Goal: Check status: Check status

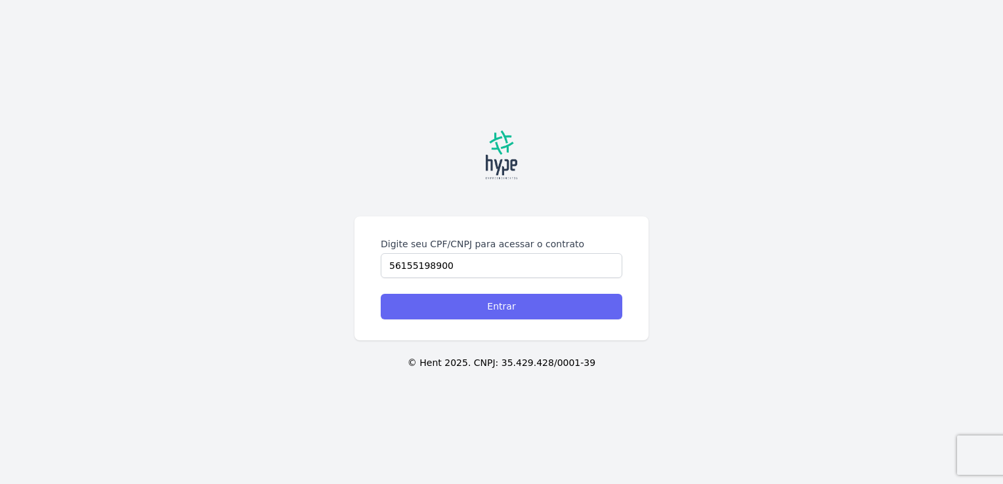
type input "56155198900"
click at [496, 311] on input "Entrar" at bounding box center [501, 307] width 241 height 26
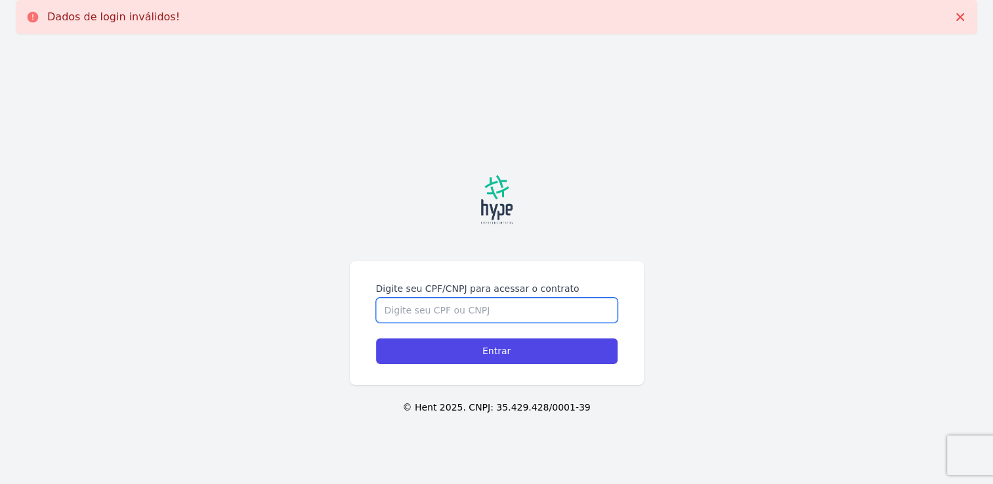
click at [466, 314] on input "Digite seu CPF/CNPJ para acessar o contrato" at bounding box center [496, 310] width 241 height 25
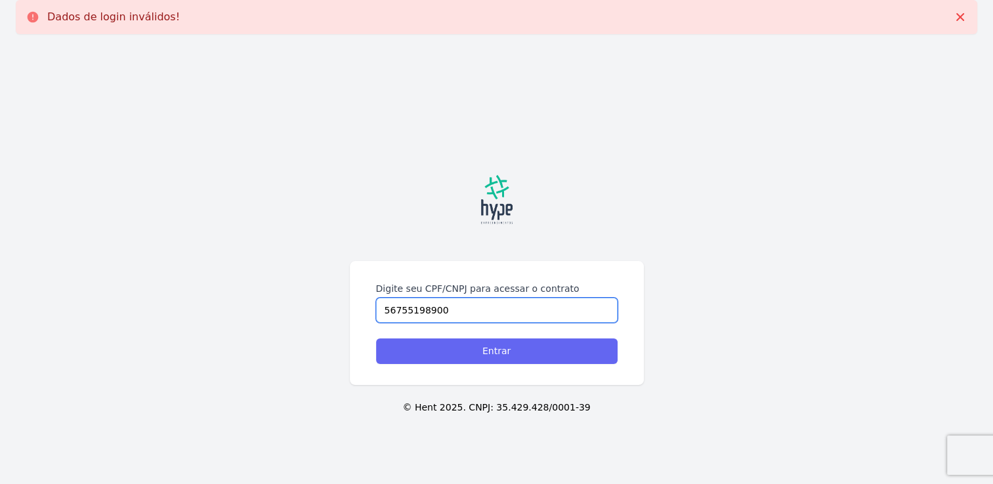
type input "56755198900"
click at [488, 345] on input "Entrar" at bounding box center [496, 352] width 241 height 26
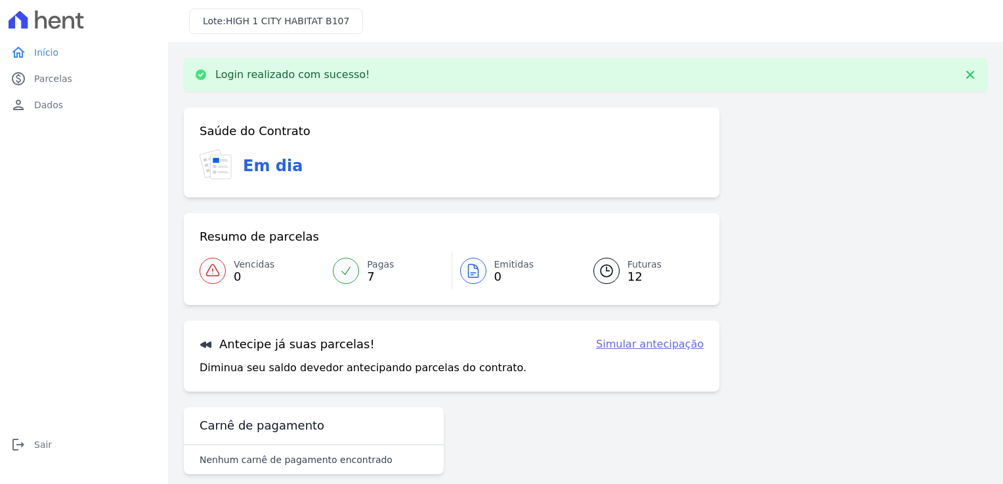
click at [593, 268] on div at bounding box center [606, 271] width 26 height 26
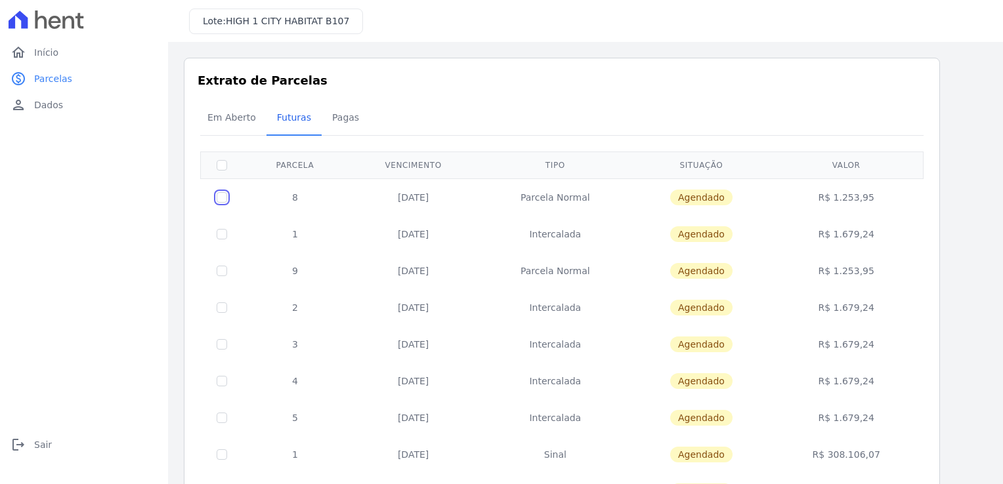
click at [222, 196] on input "checkbox" at bounding box center [222, 197] width 10 height 10
checkbox input "true"
click at [223, 196] on input "checkbox" at bounding box center [222, 197] width 10 height 10
checkbox input "false"
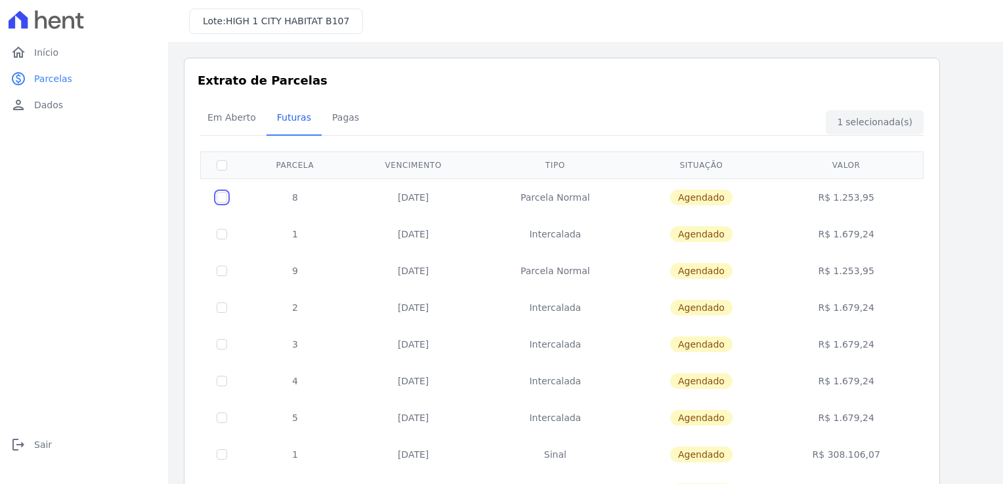
checkbox input "false"
click at [219, 196] on input "checkbox" at bounding box center [222, 197] width 10 height 10
checkbox input "true"
click at [723, 196] on span "Agendado" at bounding box center [701, 198] width 62 height 16
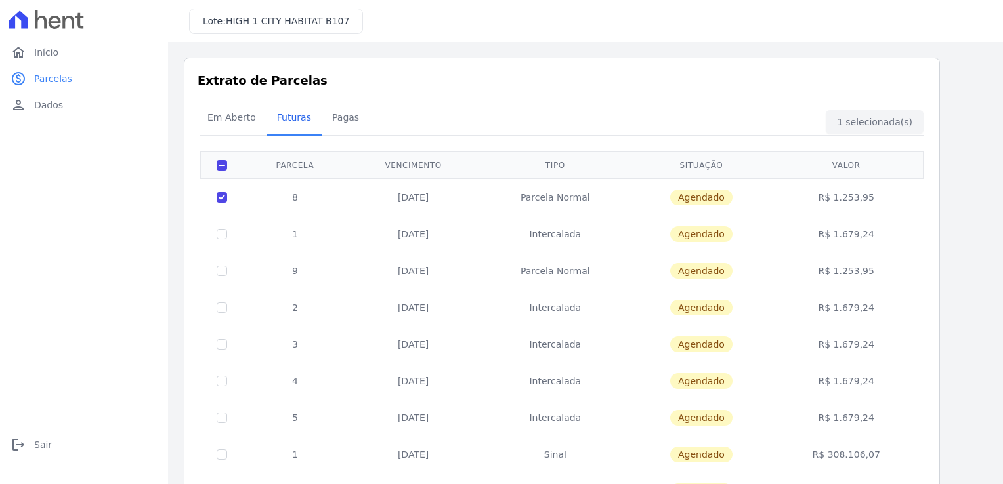
click at [846, 196] on td "R$ 1.253,95" at bounding box center [846, 196] width 149 height 37
drag, startPoint x: 846, startPoint y: 196, endPoint x: 968, endPoint y: 208, distance: 122.0
click at [970, 208] on div "Listagem de parcelas Baixar PDF Extrato de Parcelas Em [GEOGRAPHIC_DATA] Futura…" at bounding box center [585, 361] width 803 height 606
click at [43, 56] on span "Início" at bounding box center [46, 52] width 24 height 13
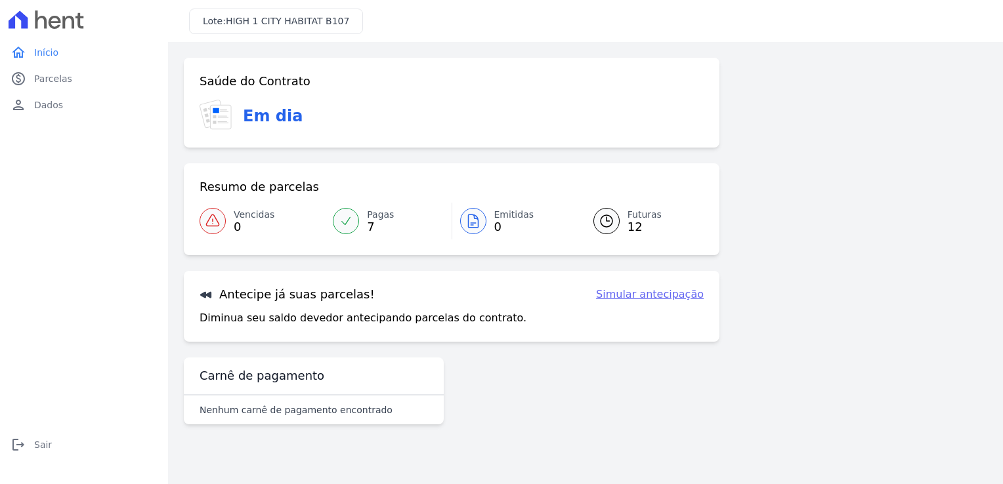
click at [672, 299] on link "Simular antecipação" at bounding box center [650, 295] width 108 height 16
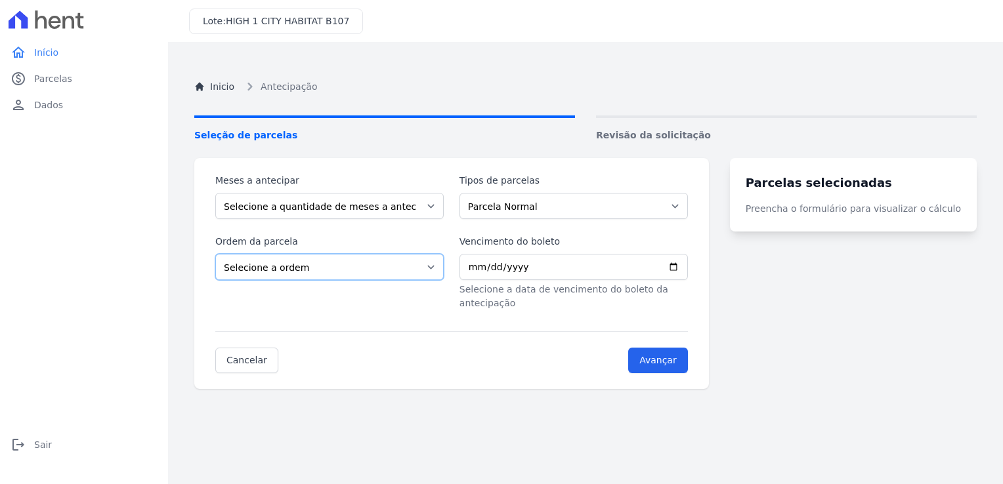
click at [438, 268] on select "Selecione a ordem Últimas parcelas Primeiras parcelas" at bounding box center [329, 267] width 228 height 26
click at [491, 361] on div "Meses a antecipar Selecione a quantidade de meses a antecipar 1 2 3 4 5 6 7 8 9…" at bounding box center [451, 273] width 514 height 231
click at [436, 206] on select "Selecione a quantidade de meses a antecipar 1 2 3 4 5 6 7 8 9" at bounding box center [329, 206] width 228 height 26
click at [517, 369] on div "Meses a antecipar Selecione a quantidade de meses a antecipar 1 2 3 4 5 6 7 8 9…" at bounding box center [451, 273] width 514 height 231
click at [52, 81] on span "Parcelas" at bounding box center [53, 78] width 38 height 13
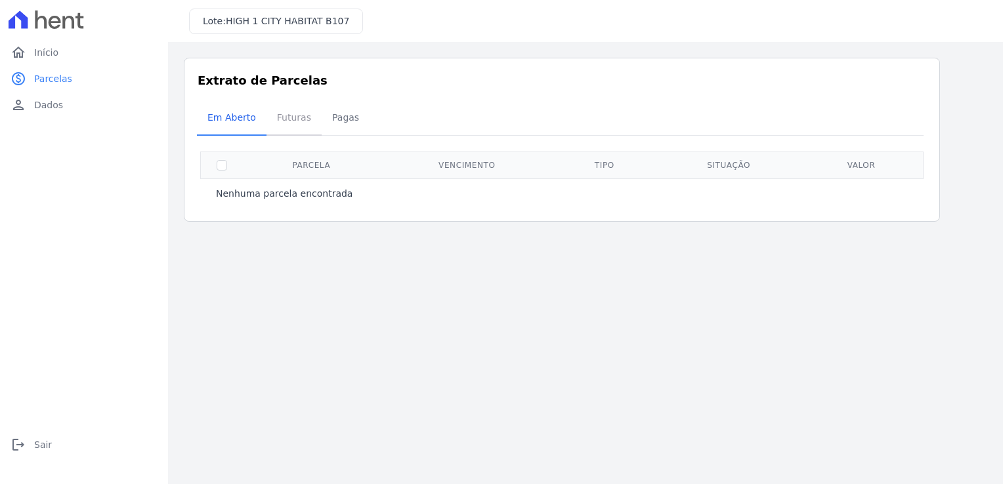
click at [289, 117] on span "Futuras" at bounding box center [294, 117] width 50 height 26
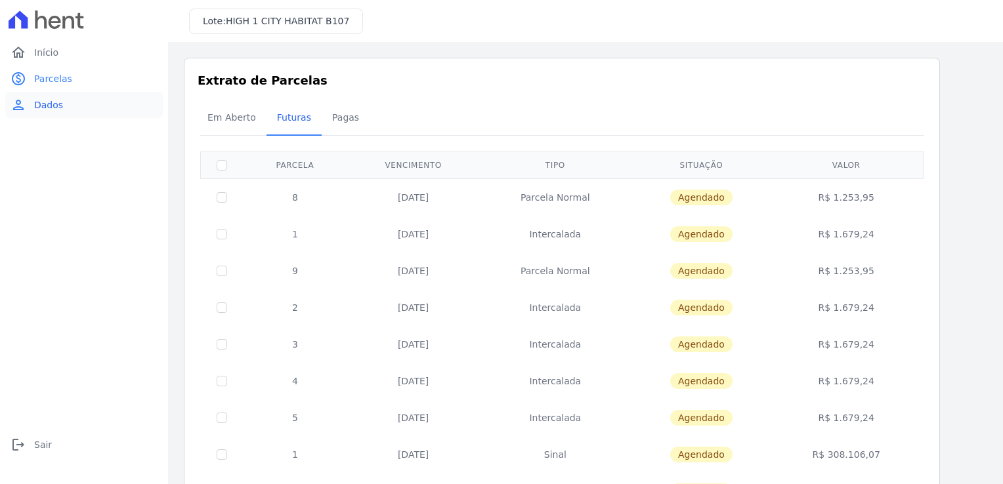
click at [58, 106] on span "Dados" at bounding box center [48, 104] width 29 height 13
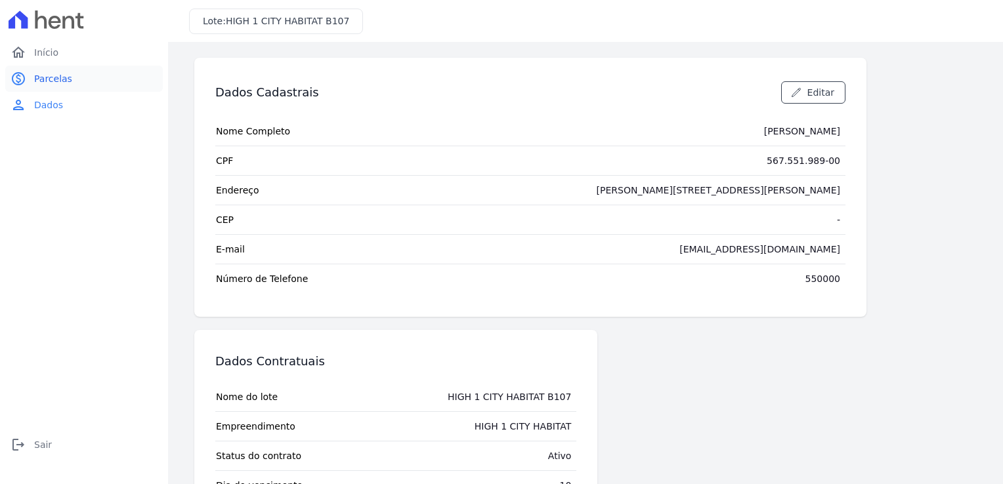
click at [47, 80] on span "Parcelas" at bounding box center [53, 78] width 38 height 13
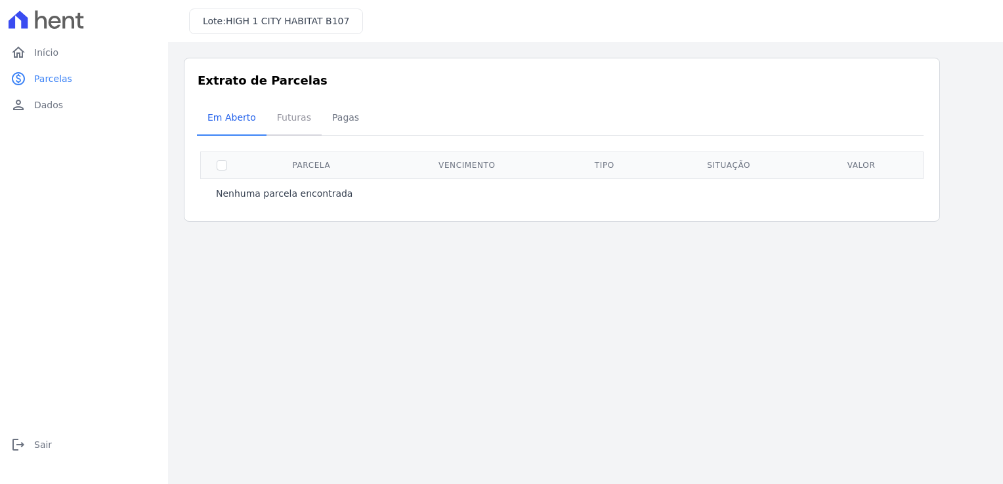
click at [294, 117] on span "Futuras" at bounding box center [294, 117] width 50 height 26
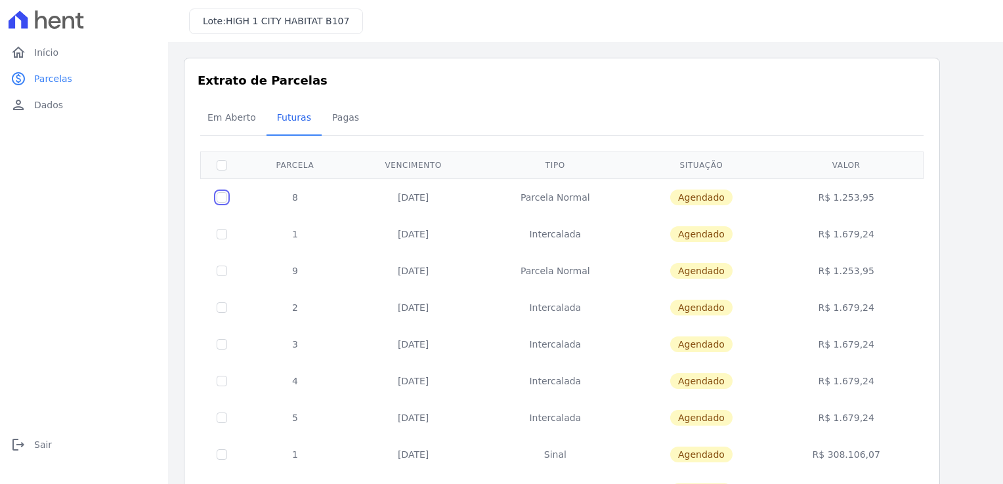
click at [220, 196] on input "checkbox" at bounding box center [222, 197] width 10 height 10
checkbox input "true"
click at [243, 119] on span "Em Aberto" at bounding box center [231, 117] width 64 height 26
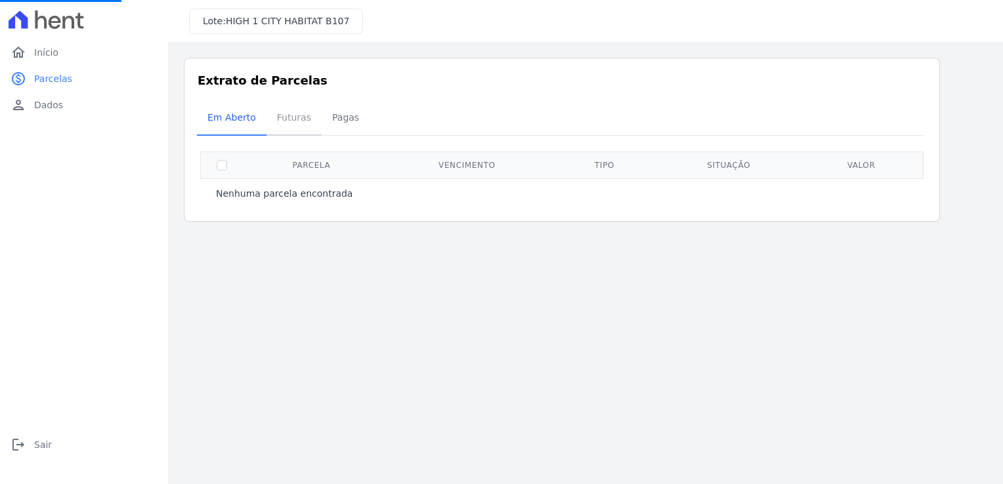
click at [285, 121] on span "Futuras" at bounding box center [294, 117] width 50 height 26
click at [293, 121] on span "Futuras" at bounding box center [294, 117] width 50 height 26
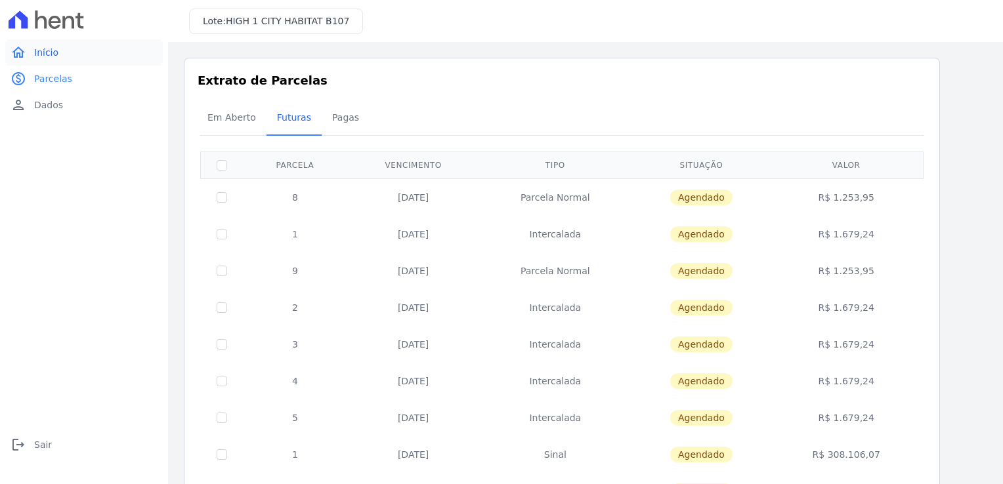
click at [44, 55] on span "Início" at bounding box center [46, 52] width 24 height 13
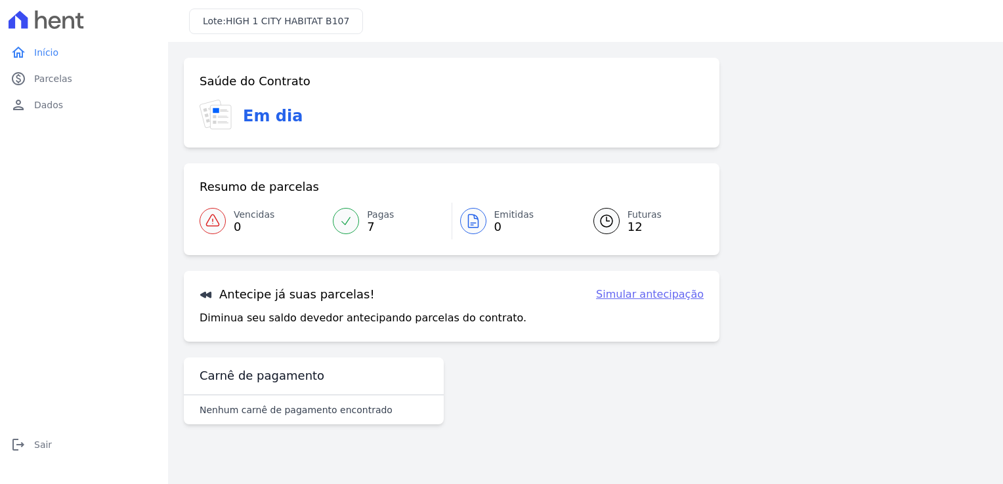
click at [677, 295] on link "Simular antecipação" at bounding box center [650, 295] width 108 height 16
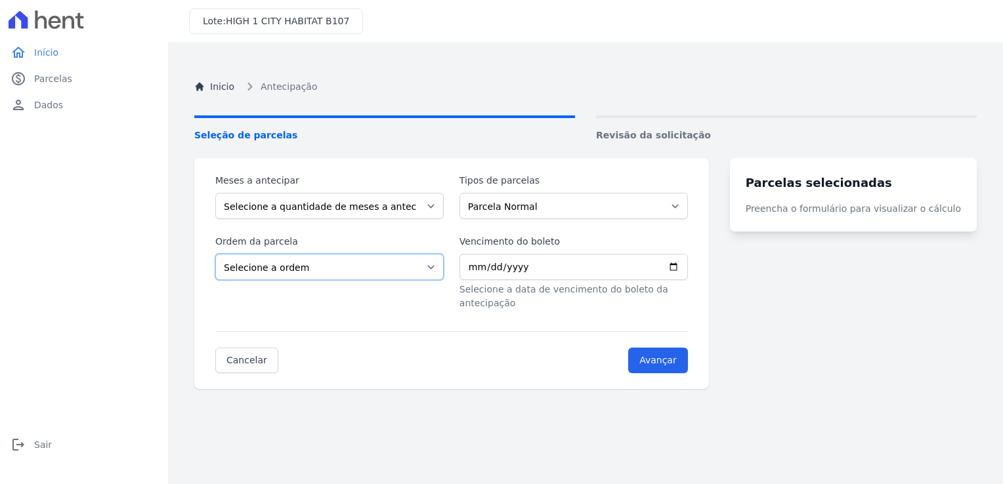
click at [438, 266] on select "Selecione a ordem Últimas parcelas Primeiras parcelas" at bounding box center [329, 267] width 228 height 26
click at [688, 209] on select "Parcela Normal Intercalada Sinal" at bounding box center [573, 206] width 228 height 26
click at [541, 406] on div "Inicio Antecipação Seleção de parcelas Revisão da solicitação Meses a antecipar…" at bounding box center [585, 300] width 803 height 484
click at [56, 78] on span "Parcelas" at bounding box center [53, 78] width 38 height 13
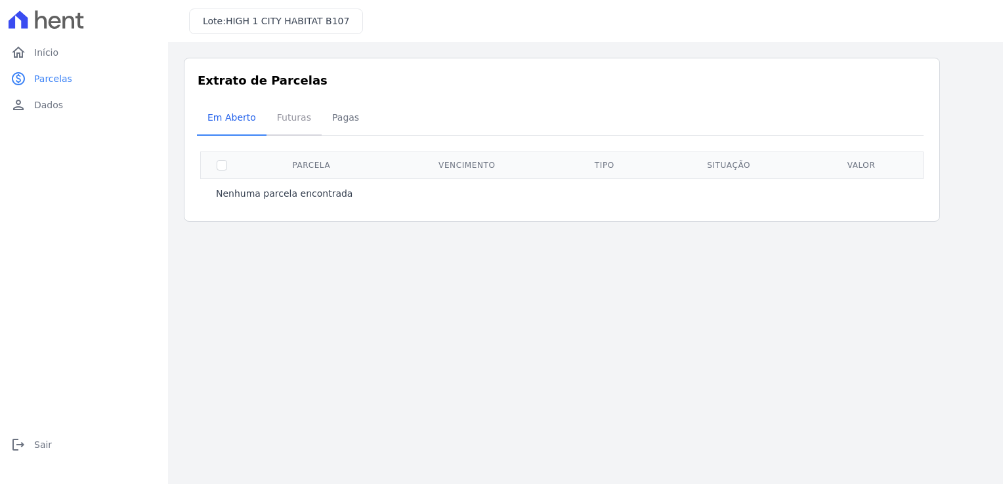
click at [287, 118] on span "Futuras" at bounding box center [294, 117] width 50 height 26
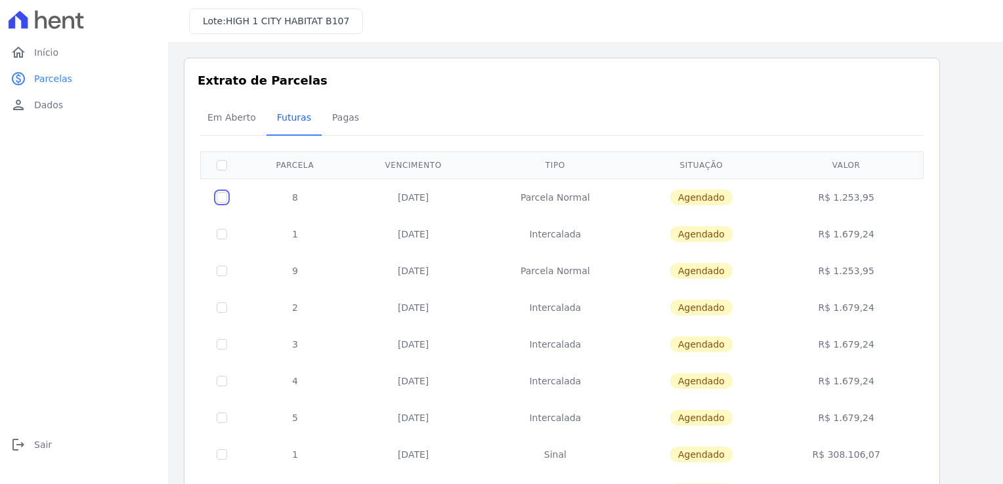
click at [222, 195] on input "checkbox" at bounding box center [222, 197] width 10 height 10
checkbox input "true"
click at [403, 198] on td "[DATE]" at bounding box center [413, 196] width 133 height 37
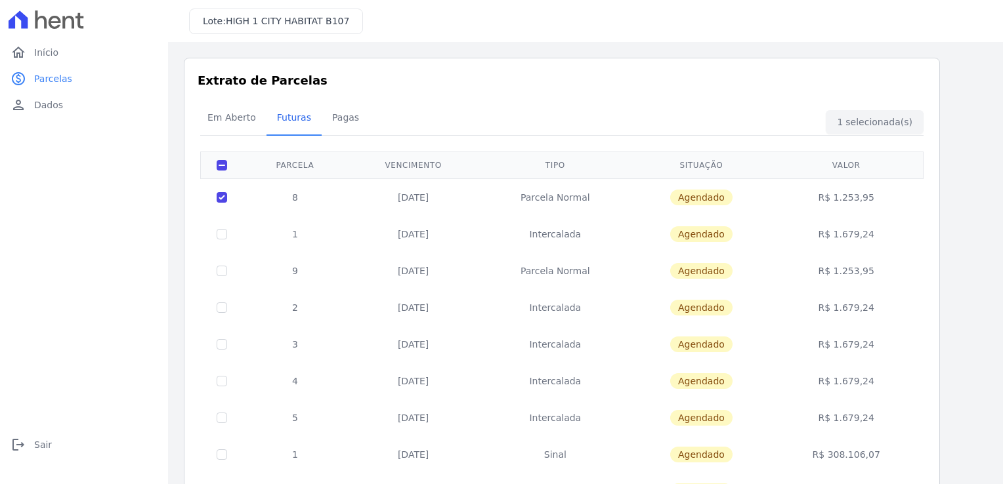
click at [706, 198] on span "Agendado" at bounding box center [701, 198] width 62 height 16
click at [583, 196] on td "Parcela Normal" at bounding box center [555, 196] width 152 height 37
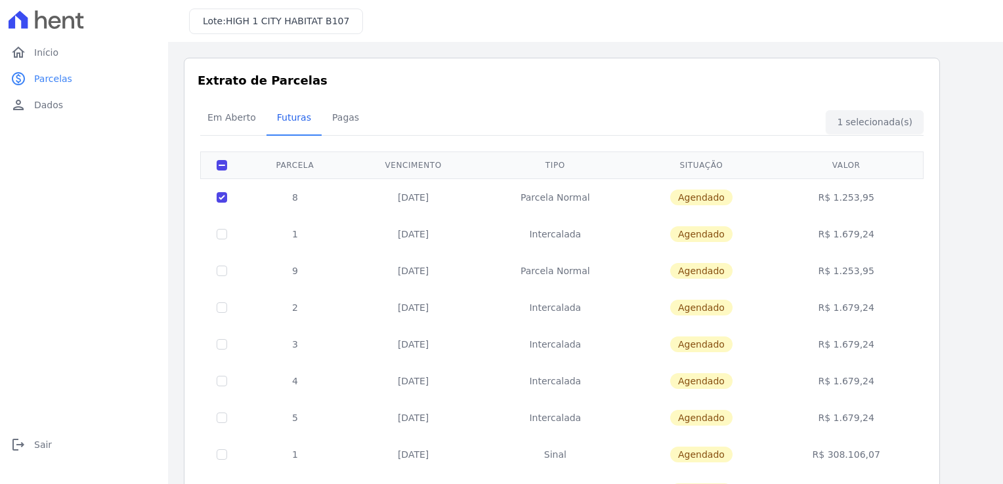
click at [954, 240] on div "Listagem de parcelas Baixar PDF Extrato de Parcelas Em [GEOGRAPHIC_DATA] Futura…" at bounding box center [585, 361] width 803 height 606
click at [339, 120] on span "Pagas" at bounding box center [345, 117] width 43 height 26
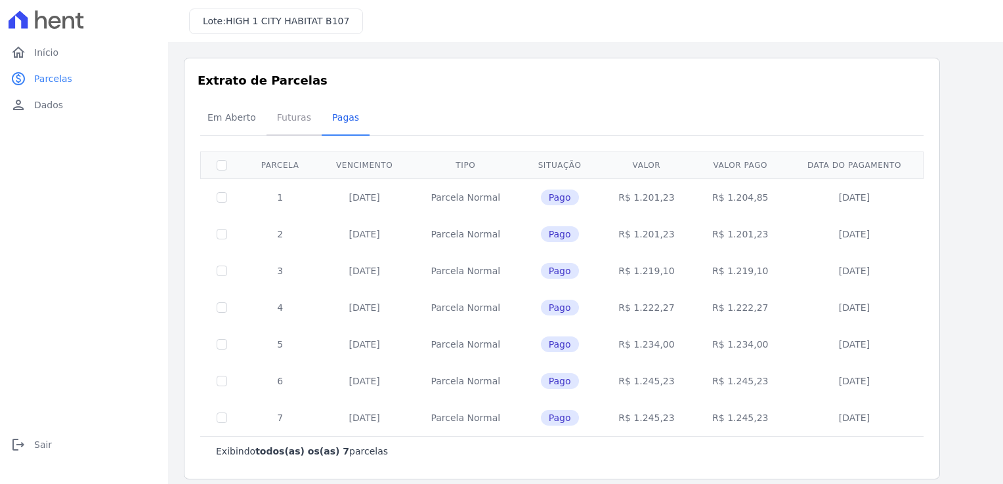
click at [295, 119] on span "Futuras" at bounding box center [294, 117] width 50 height 26
